Goal: Information Seeking & Learning: Learn about a topic

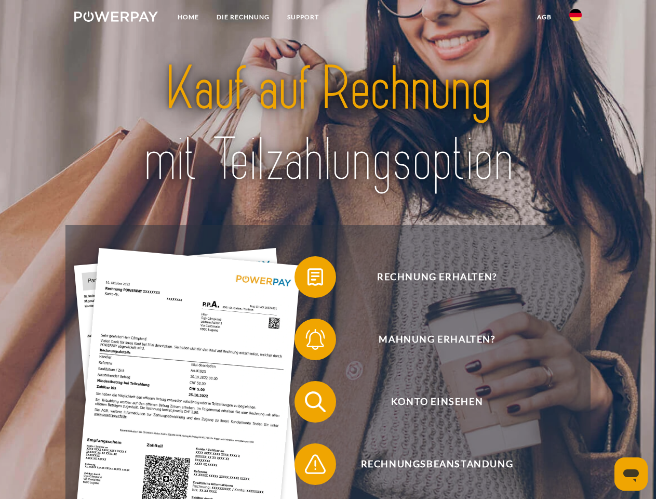
click at [116, 18] on img at bounding box center [116, 16] width 84 height 10
click at [575, 18] on img at bounding box center [575, 15] width 12 height 12
click at [544, 17] on link "agb" at bounding box center [544, 17] width 32 height 19
click at [307, 279] on span at bounding box center [300, 277] width 52 height 52
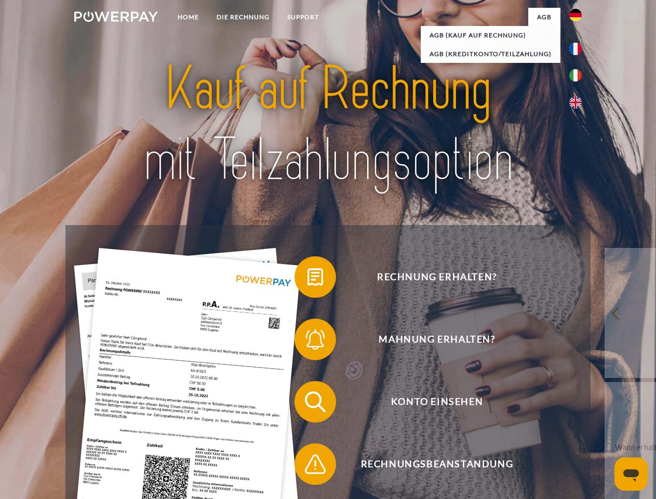
click at [307, 341] on span at bounding box center [300, 339] width 52 height 52
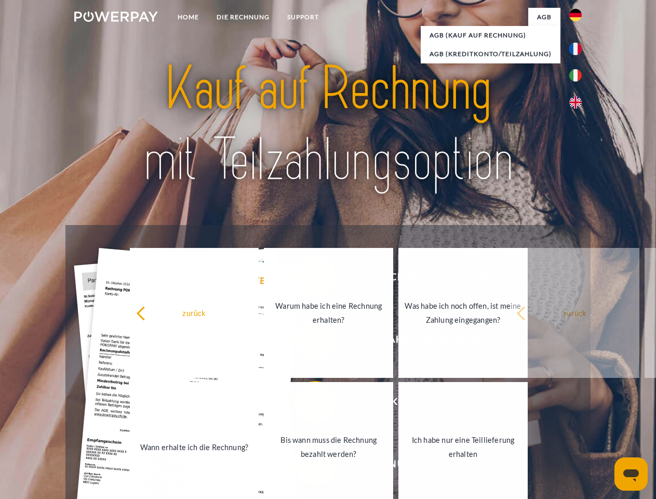
click at [307, 403] on link "Bis wann muss die Rechnung bezahlt werden?" at bounding box center [328, 447] width 129 height 130
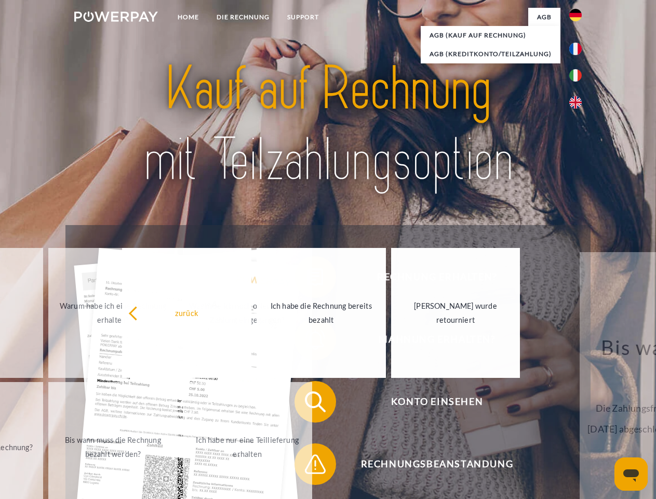
click at [307, 466] on link "Ich habe nur eine Teillieferung erhalten" at bounding box center [247, 447] width 129 height 130
click at [631, 474] on icon "Messaging-Fenster öffnen" at bounding box center [631, 475] width 16 height 12
